Goal: Transaction & Acquisition: Subscribe to service/newsletter

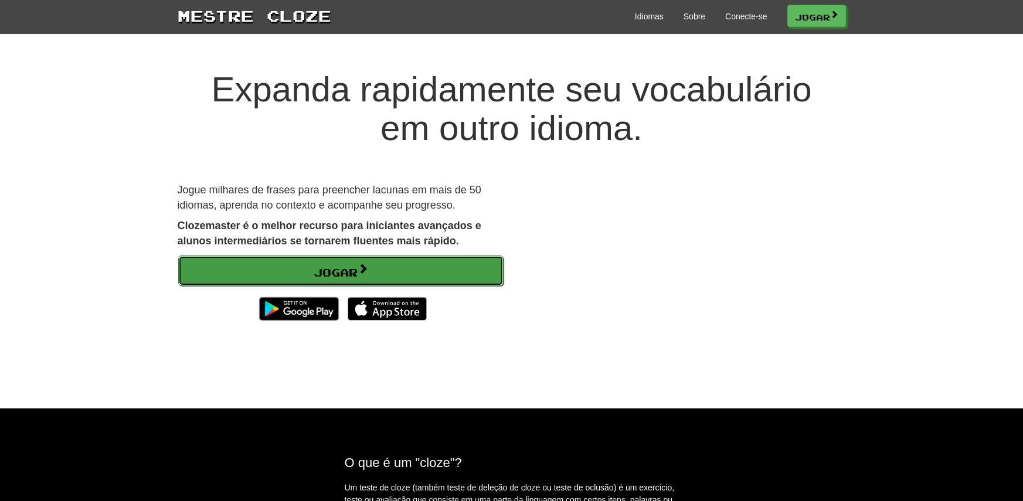
click at [352, 269] on font "Jogar" at bounding box center [336, 272] width 44 height 13
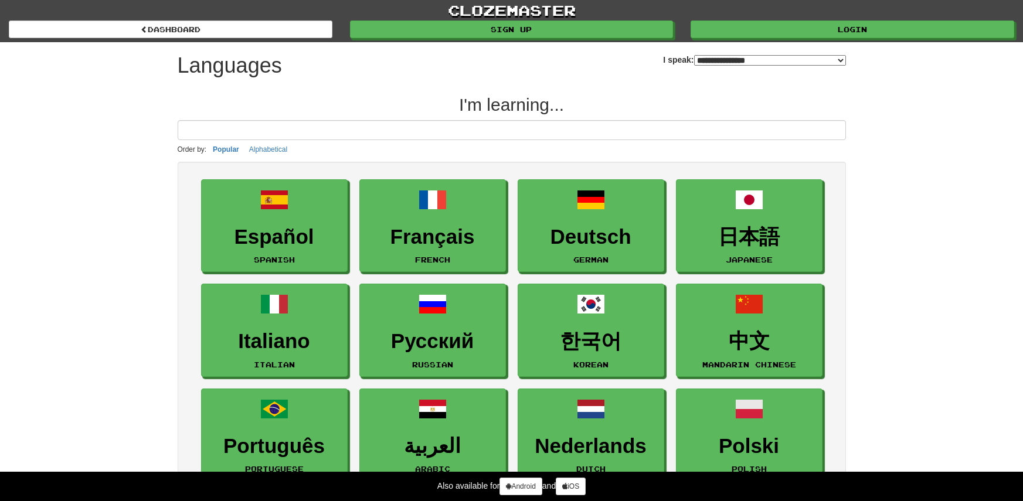
select select "*******"
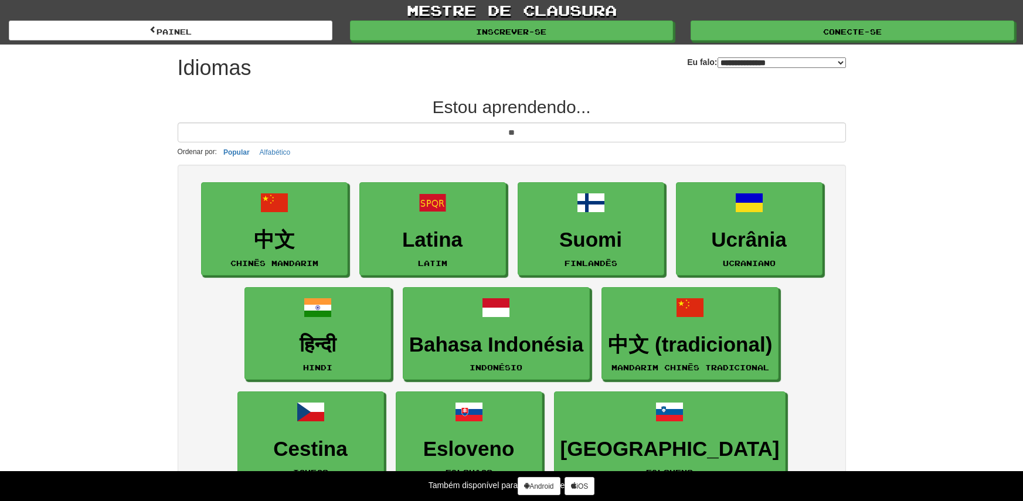
type input "*"
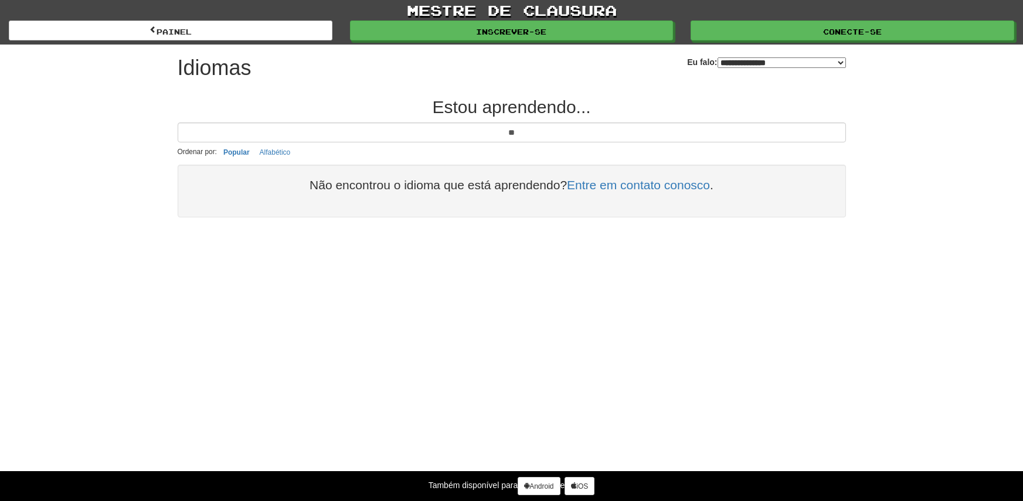
type input "*"
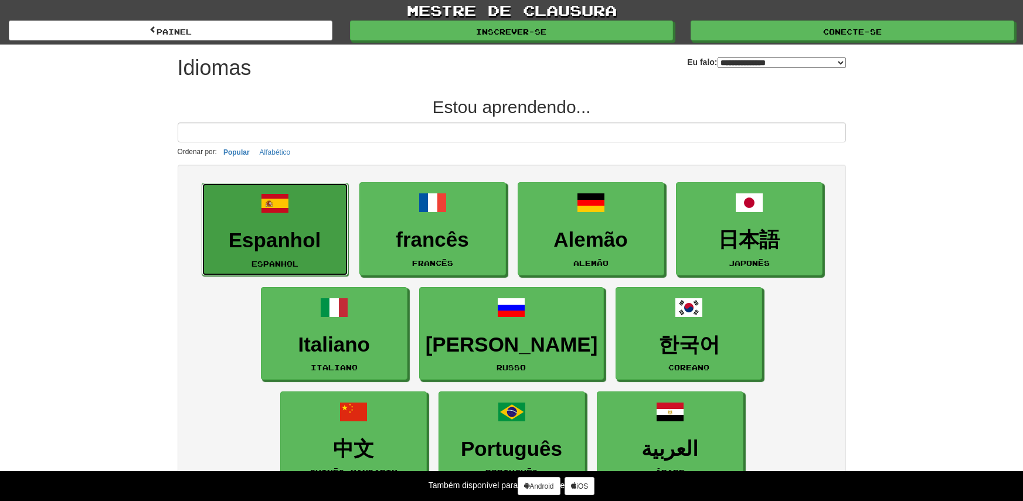
click at [311, 239] on font "Espanhol" at bounding box center [275, 240] width 93 height 23
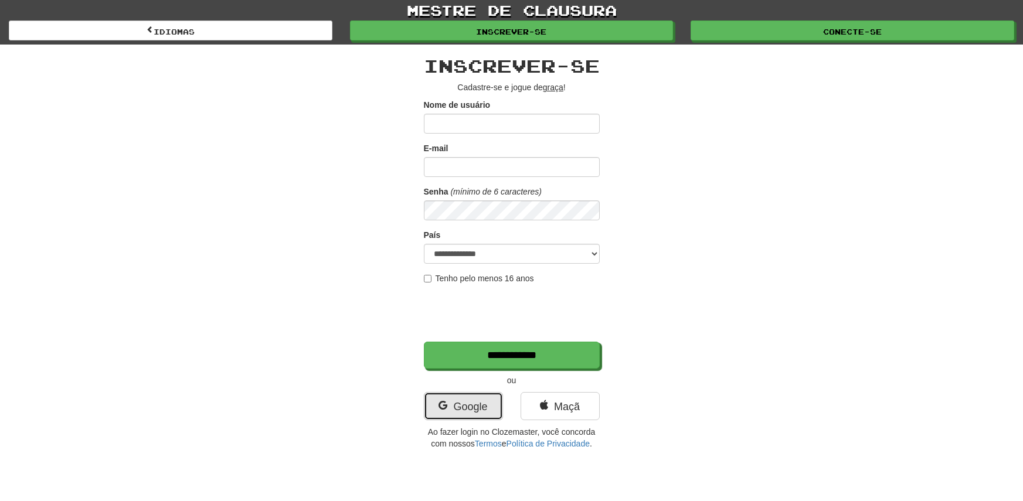
click at [481, 402] on font "Google" at bounding box center [470, 407] width 34 height 12
